Goal: Information Seeking & Learning: Understand process/instructions

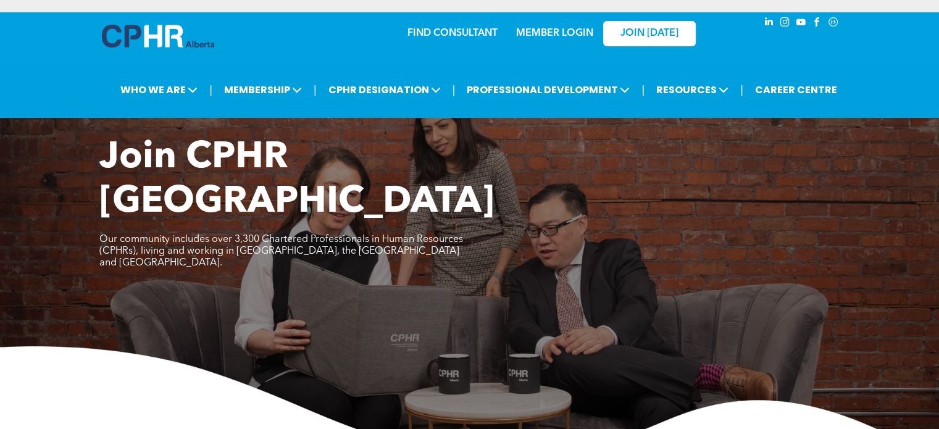
click at [544, 30] on link "MEMBER LOGIN" at bounding box center [554, 33] width 77 height 10
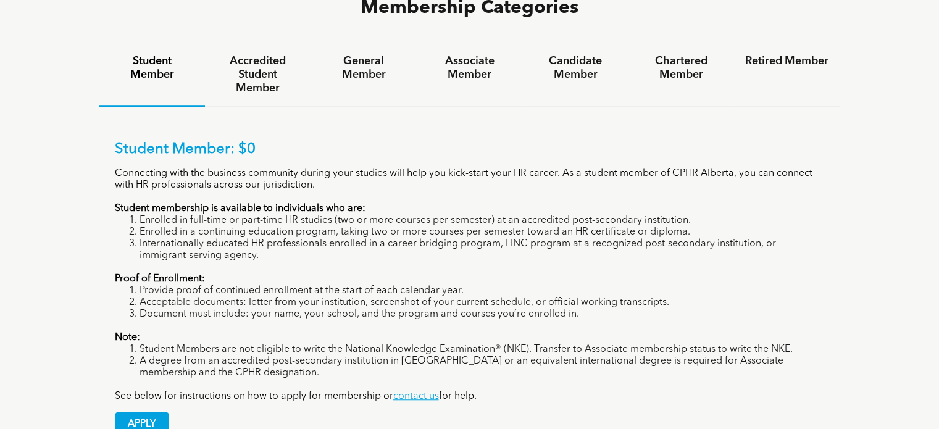
scroll to position [886, 0]
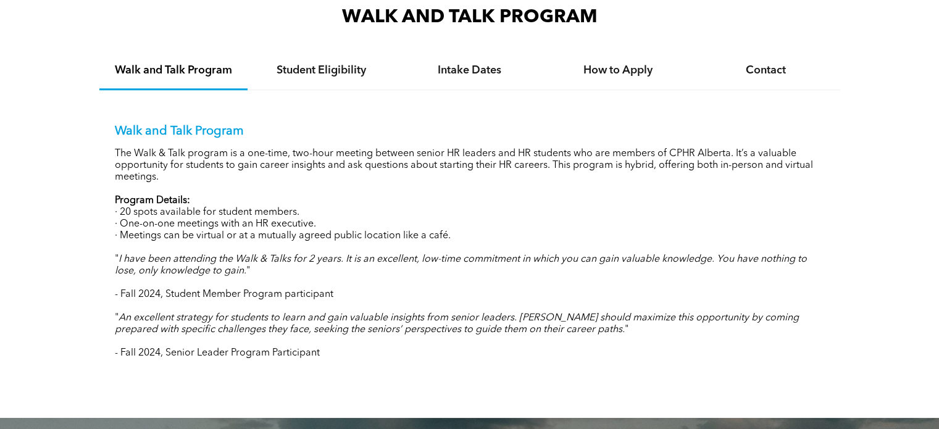
scroll to position [1222, 0]
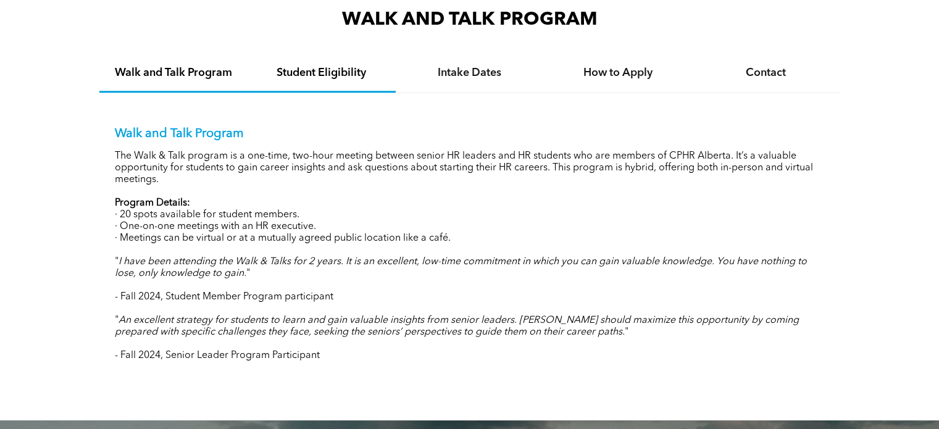
click at [316, 73] on h4 "Student Eligibility" at bounding box center [322, 73] width 126 height 14
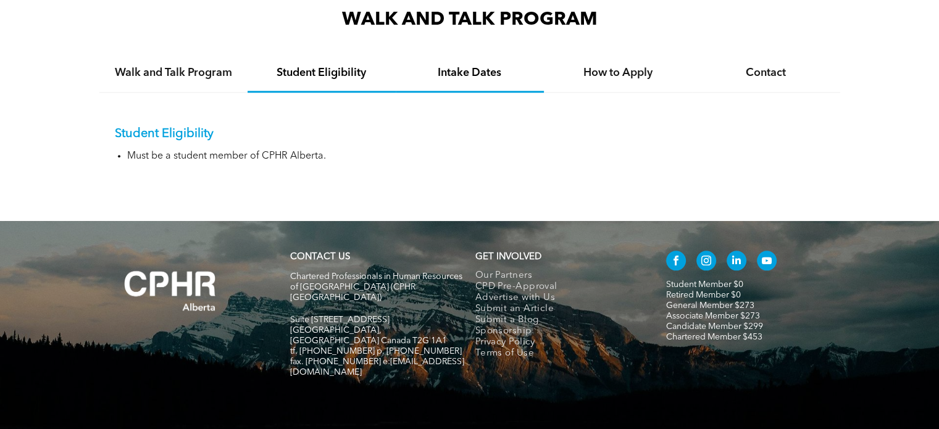
click at [489, 73] on h4 "Intake Dates" at bounding box center [470, 73] width 126 height 14
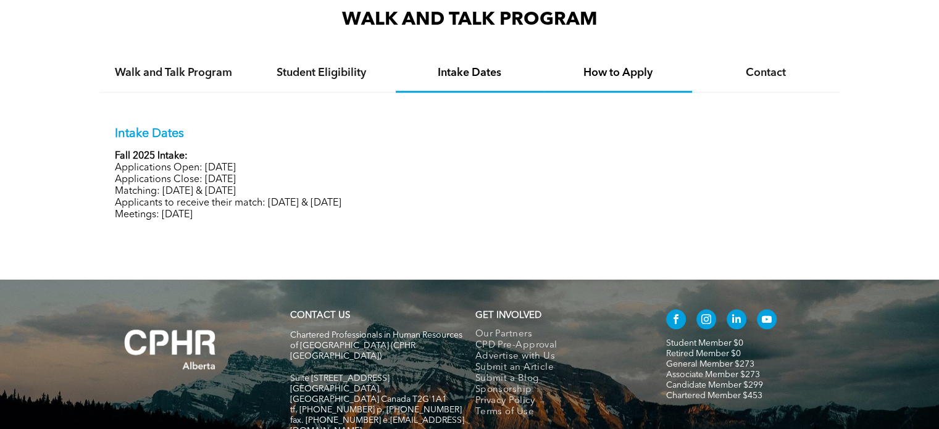
click at [631, 78] on h4 "How to Apply" at bounding box center [618, 73] width 126 height 14
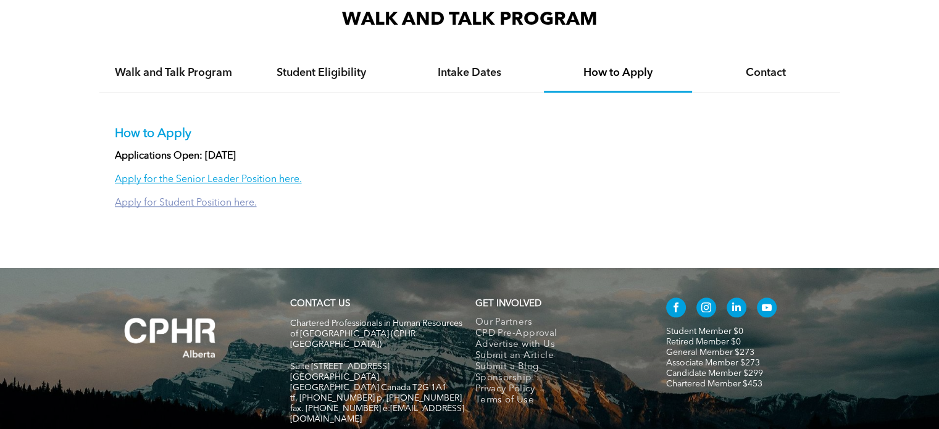
click at [239, 202] on link "Apply for Student Position here." at bounding box center [186, 203] width 142 height 10
